Goal: Task Accomplishment & Management: Complete application form

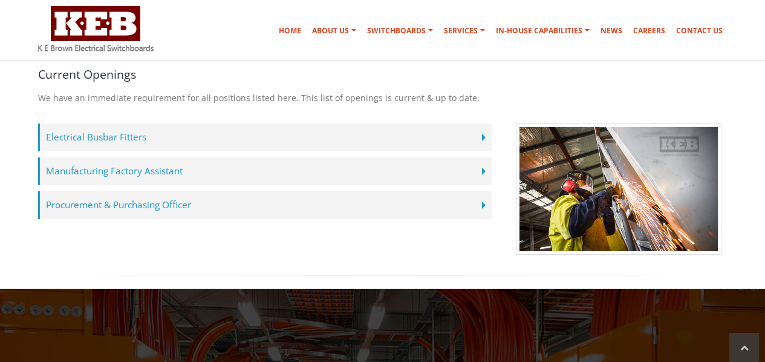
scroll to position [342, 0]
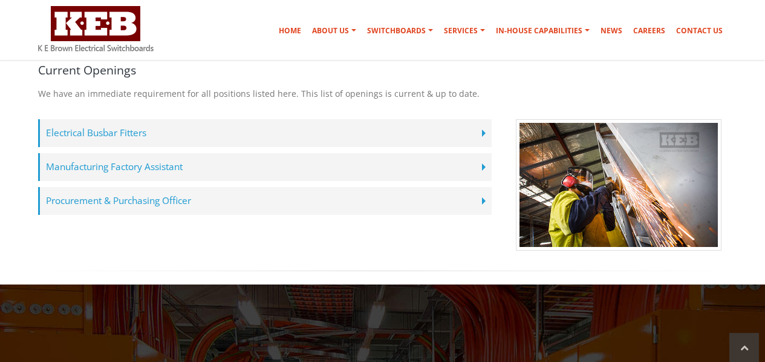
click at [148, 187] on label "Procurement & Purchasing Officer" at bounding box center [264, 201] width 453 height 28
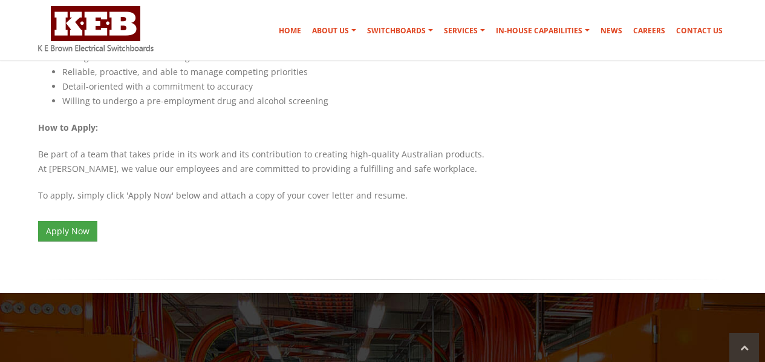
scroll to position [1132, 0]
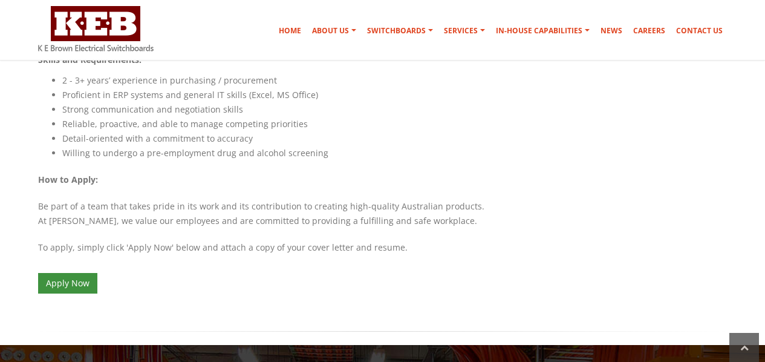
click at [59, 273] on link "Apply Now" at bounding box center [67, 283] width 59 height 21
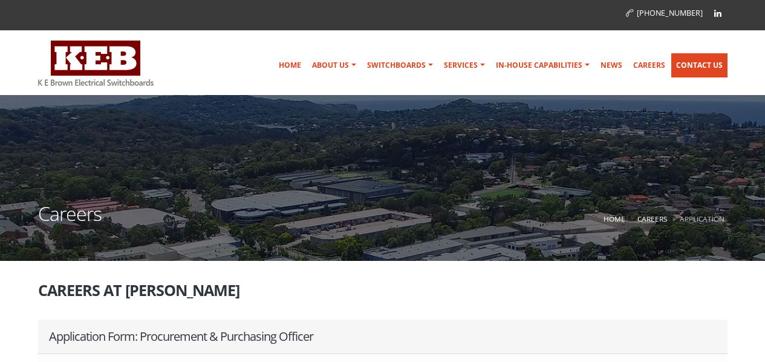
click at [689, 62] on link "Contact Us" at bounding box center [699, 65] width 56 height 24
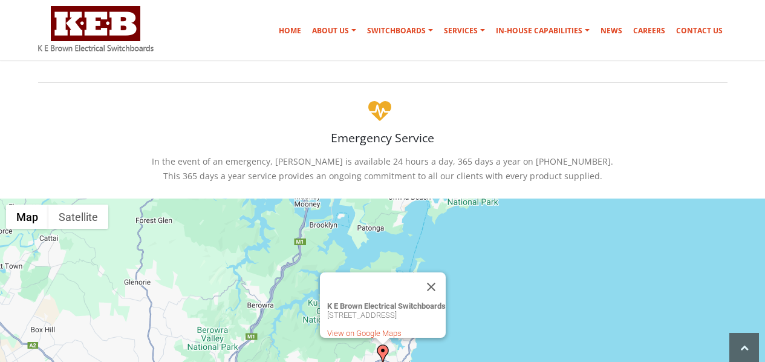
scroll to position [242, 0]
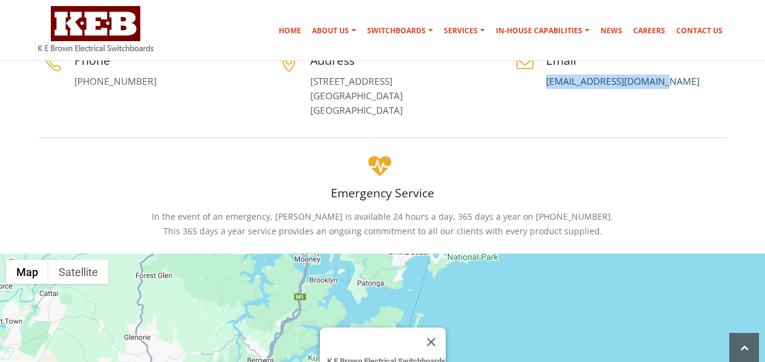
drag, startPoint x: 664, startPoint y: 79, endPoint x: 547, endPoint y: 85, distance: 117.4
click at [547, 85] on p "[EMAIL_ADDRESS][DOMAIN_NAME]" at bounding box center [636, 81] width 181 height 15
copy link "[EMAIL_ADDRESS][DOMAIN_NAME]"
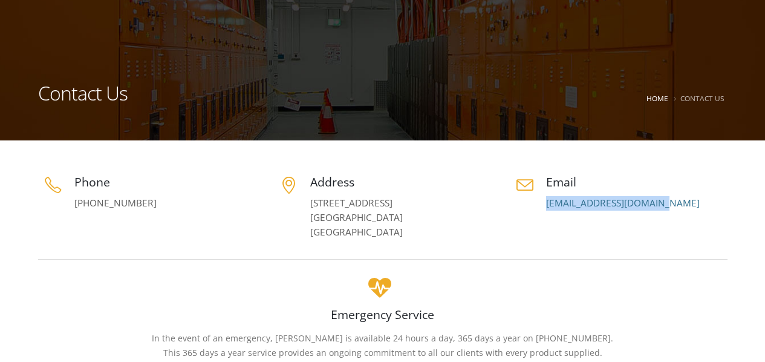
scroll to position [0, 0]
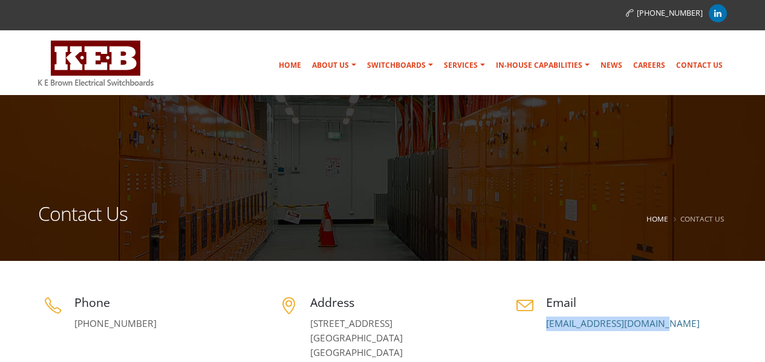
click at [718, 17] on icon at bounding box center [717, 13] width 7 height 8
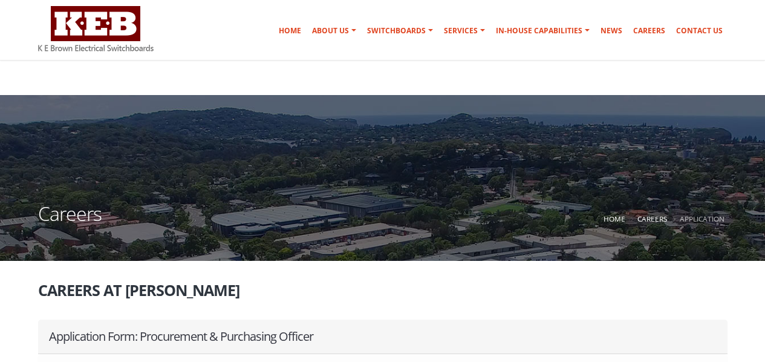
scroll to position [51, 0]
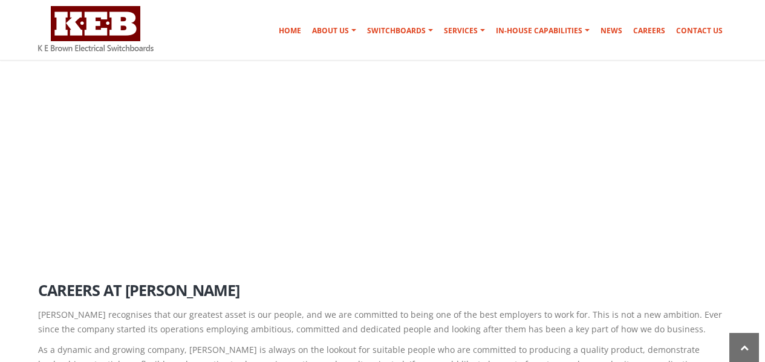
scroll to position [997, 0]
